Goal: Task Accomplishment & Management: Manage account settings

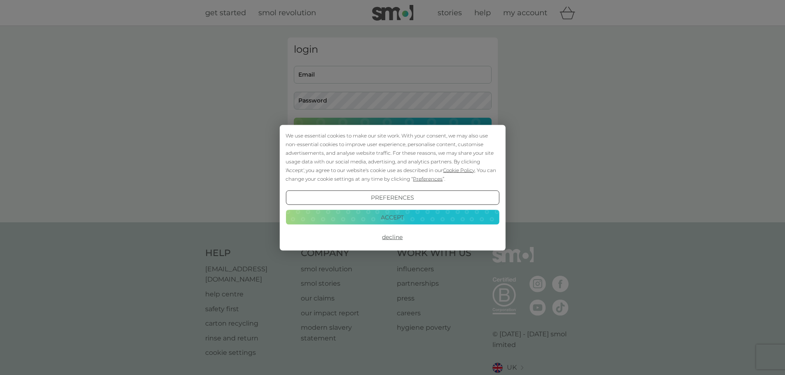
type input "eva_burke_2000@yahoo.com"
click at [403, 214] on button "Accept" at bounding box center [392, 217] width 213 height 15
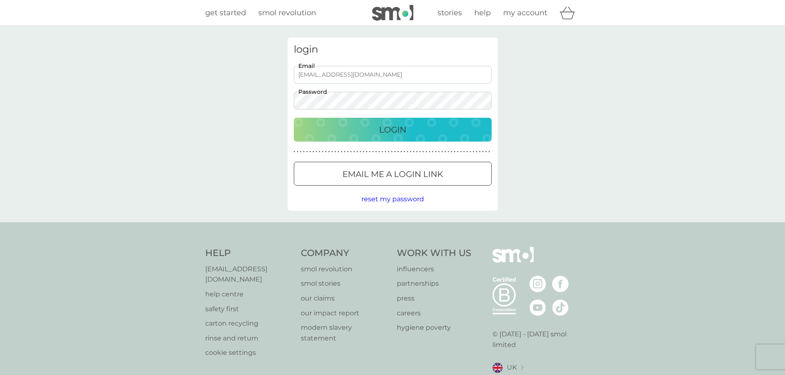
click at [413, 129] on div "Login" at bounding box center [392, 129] width 181 height 13
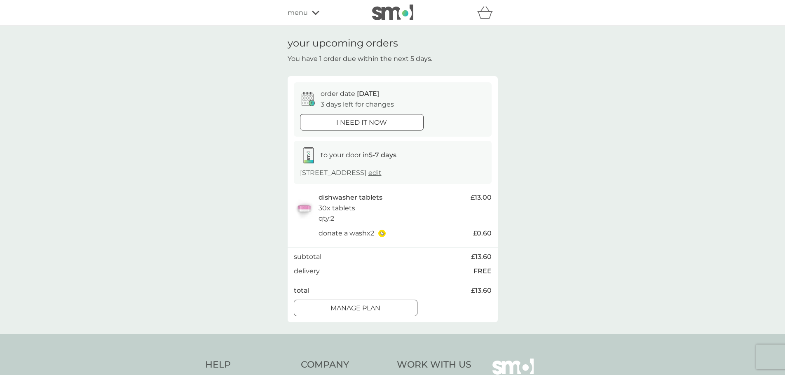
click at [397, 312] on div "Manage plan" at bounding box center [355, 308] width 123 height 11
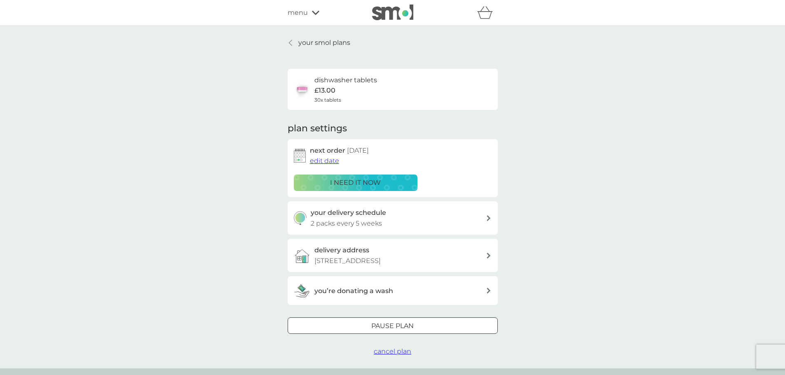
click at [333, 158] on span "edit date" at bounding box center [324, 161] width 29 height 8
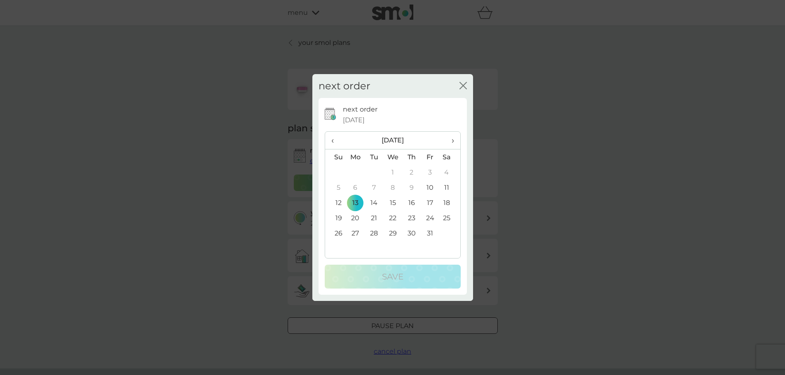
click at [356, 218] on td "20" at bounding box center [355, 218] width 19 height 15
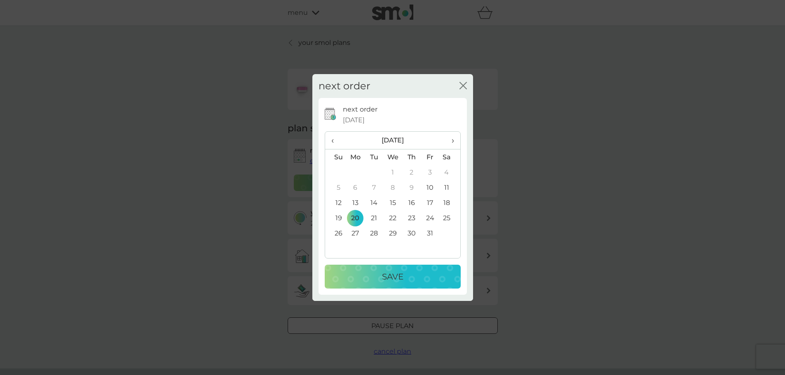
click at [354, 273] on div "Save" at bounding box center [392, 276] width 119 height 13
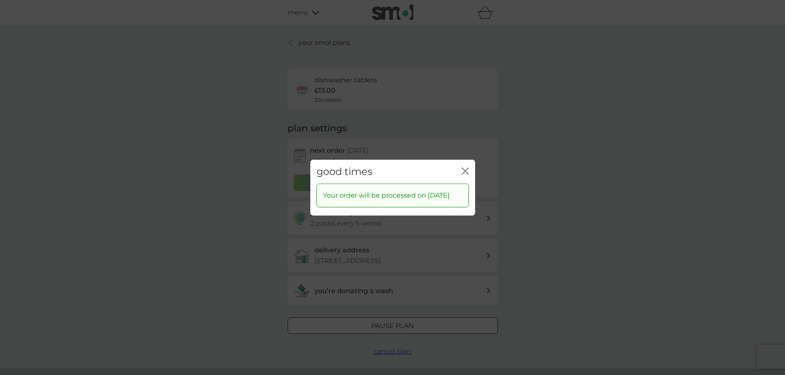
click at [464, 167] on icon "close" at bounding box center [464, 170] width 7 height 7
